Goal: Task Accomplishment & Management: Complete application form

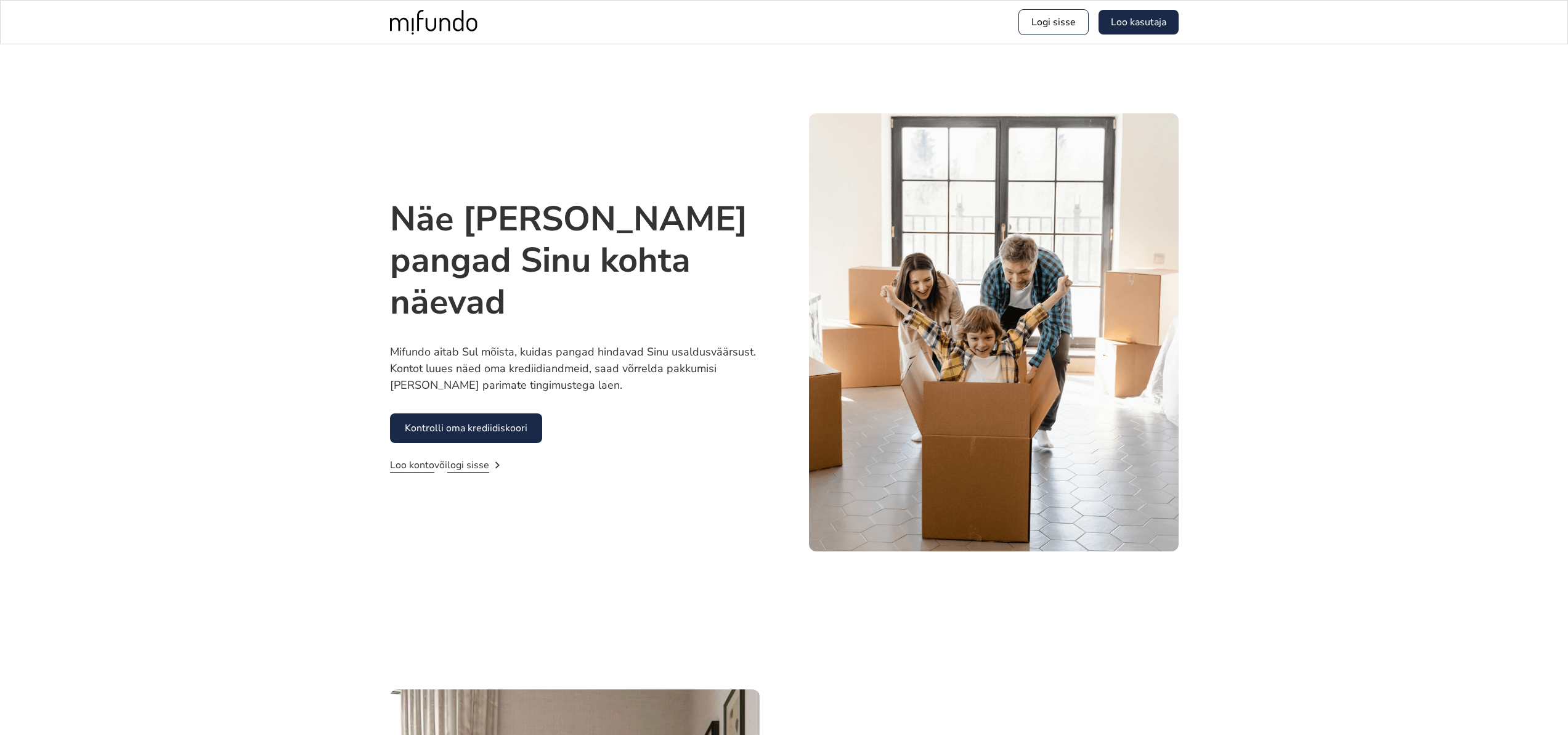
scroll to position [1677, 0]
click at [492, 435] on link "Kontrolli oma krediidiskoori" at bounding box center [466, 428] width 152 height 29
click at [1148, 11] on link "Loo kasutaja" at bounding box center [1138, 22] width 80 height 24
